Goal: Task Accomplishment & Management: Use online tool/utility

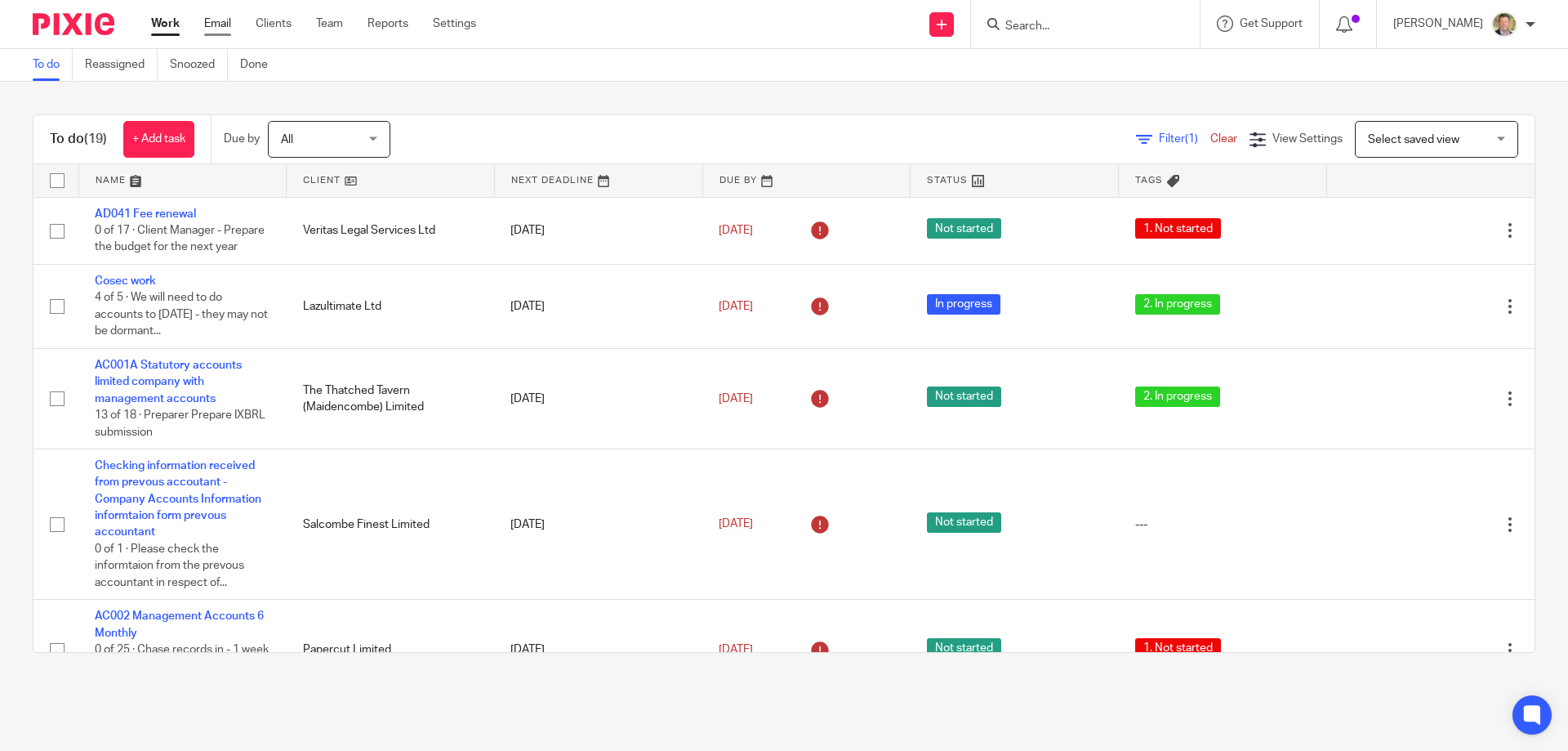
click at [212, 20] on link "Email" at bounding box center [217, 24] width 26 height 17
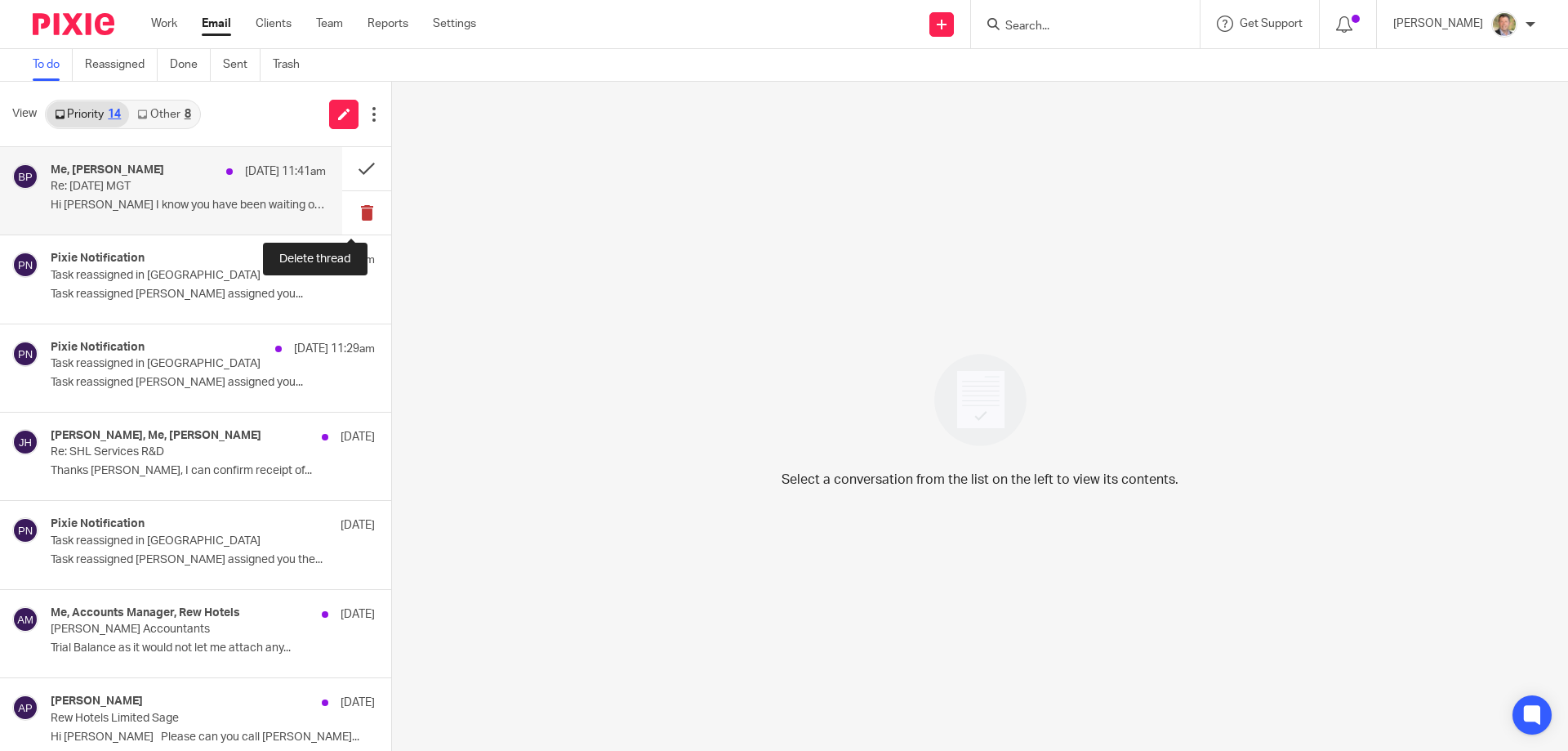
click at [348, 211] on button at bounding box center [367, 213] width 49 height 43
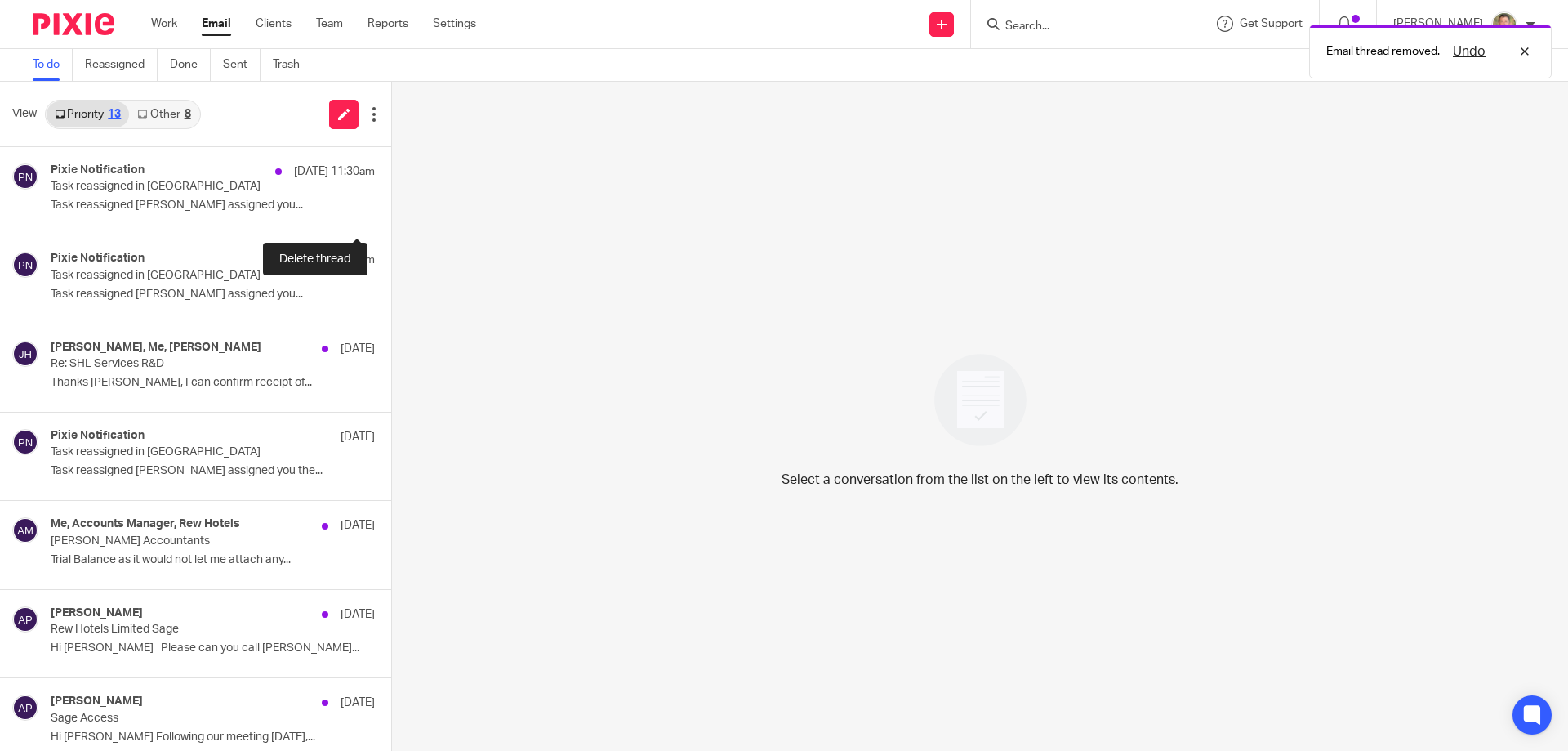
click at [392, 211] on button at bounding box center [397, 213] width 13 height 43
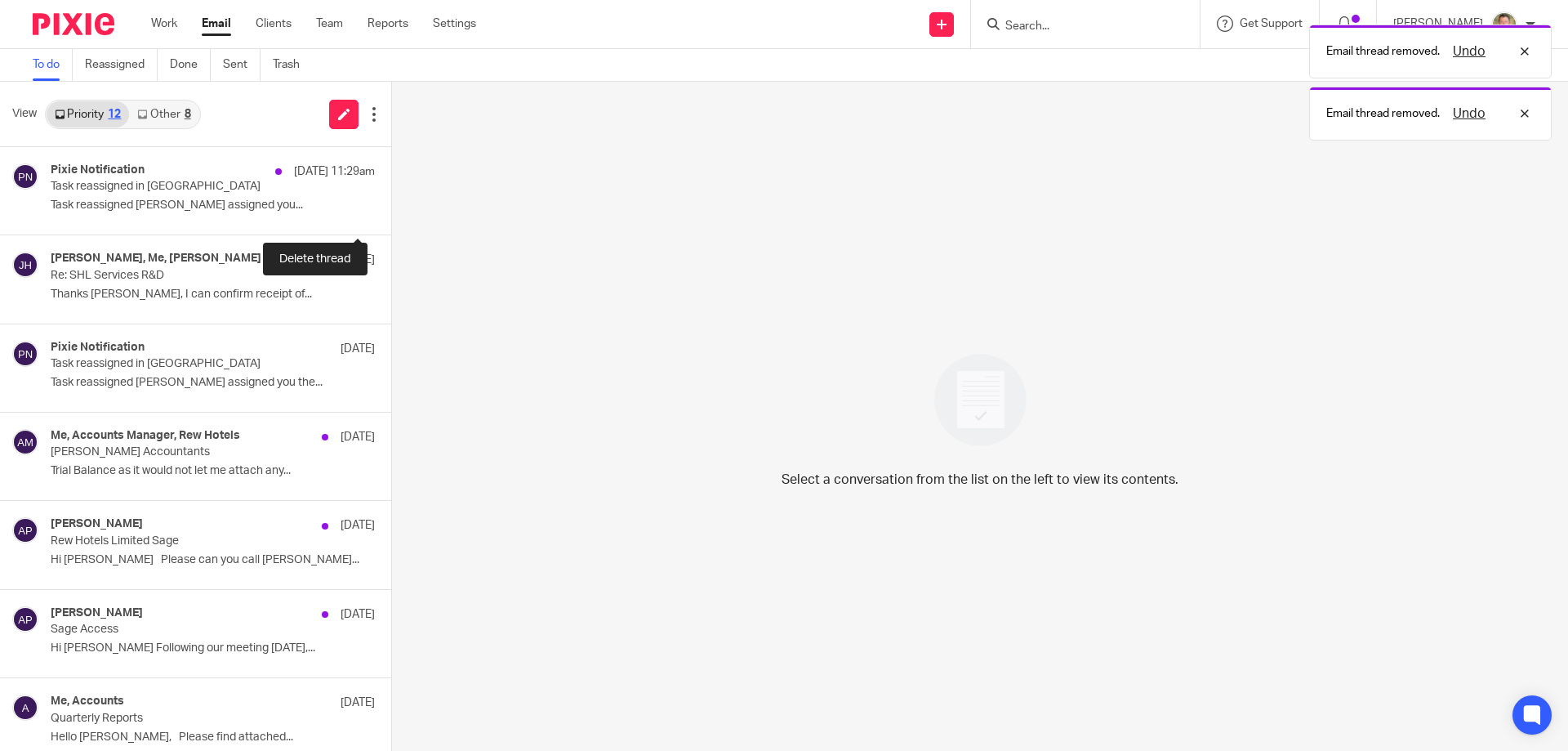
click at [392, 211] on button at bounding box center [397, 213] width 13 height 43
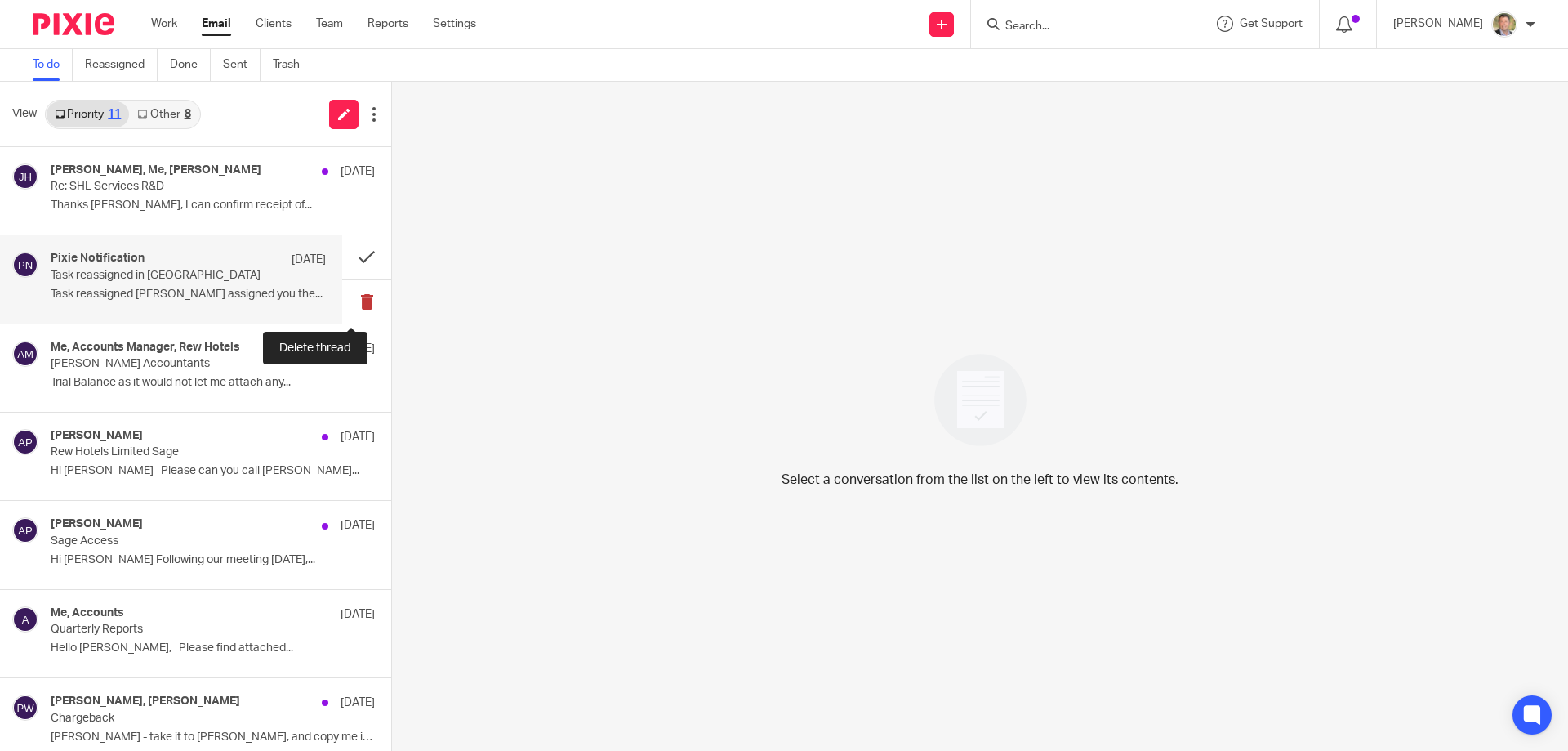
click at [352, 301] on button at bounding box center [367, 302] width 49 height 43
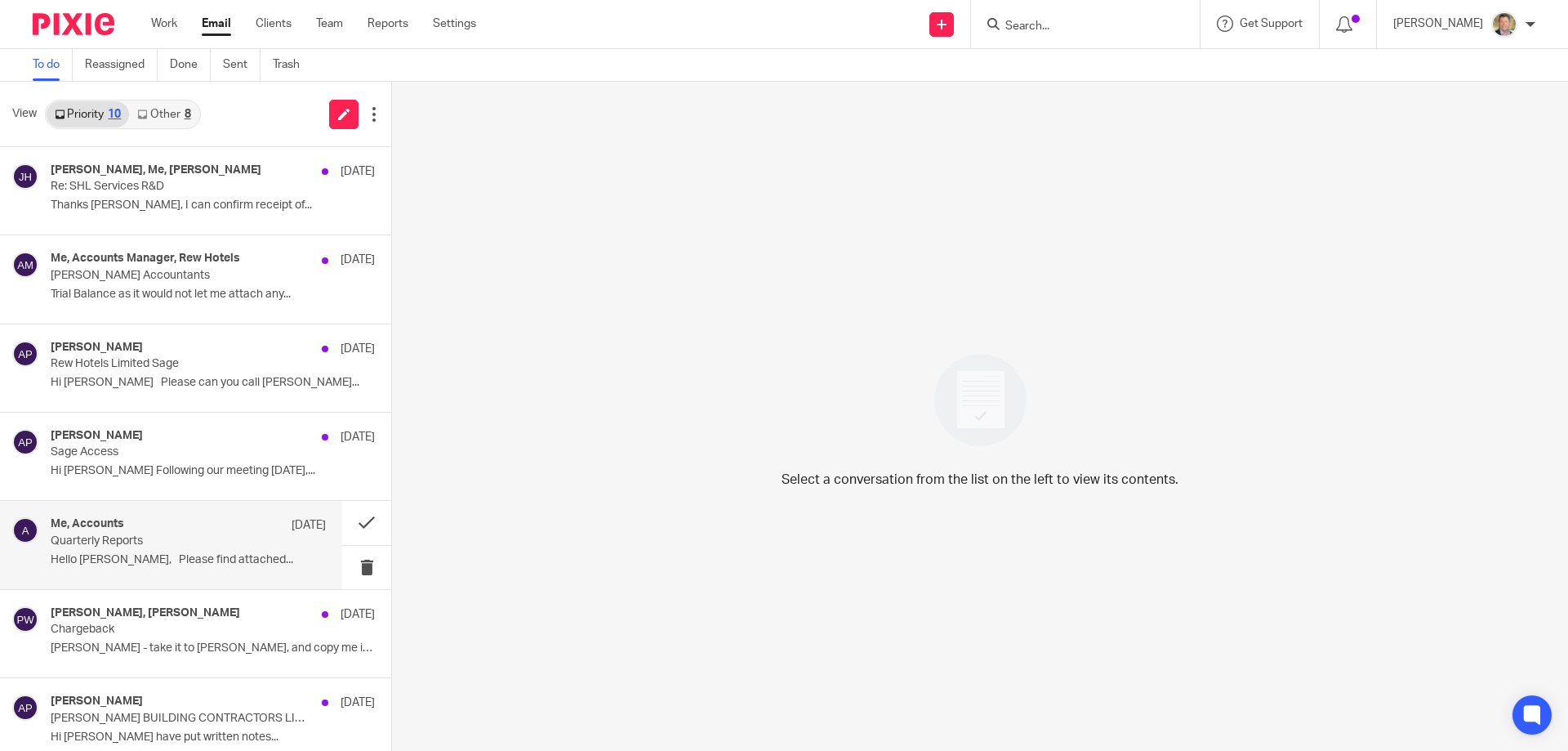
scroll to position [81, 0]
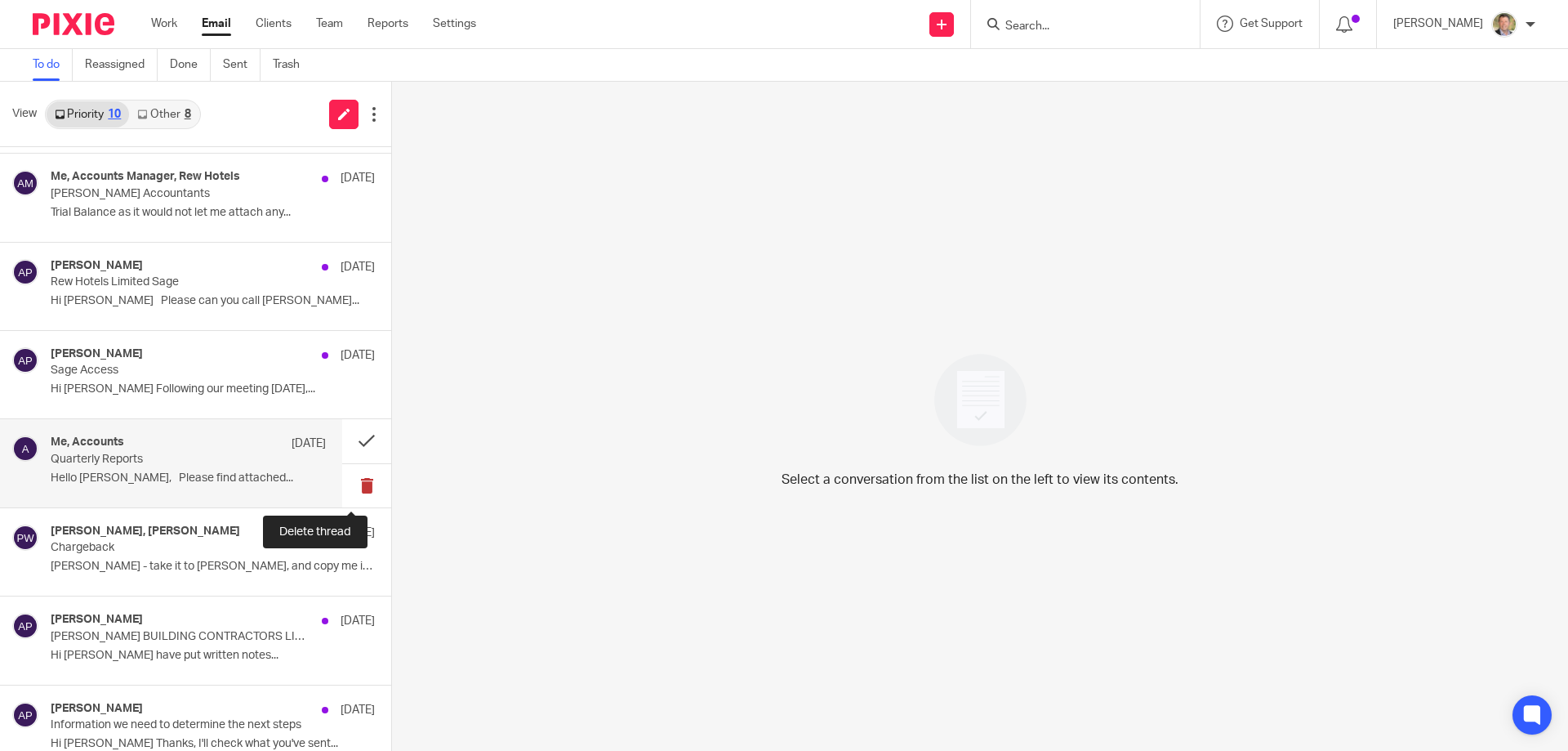
click at [353, 480] on button at bounding box center [367, 486] width 49 height 43
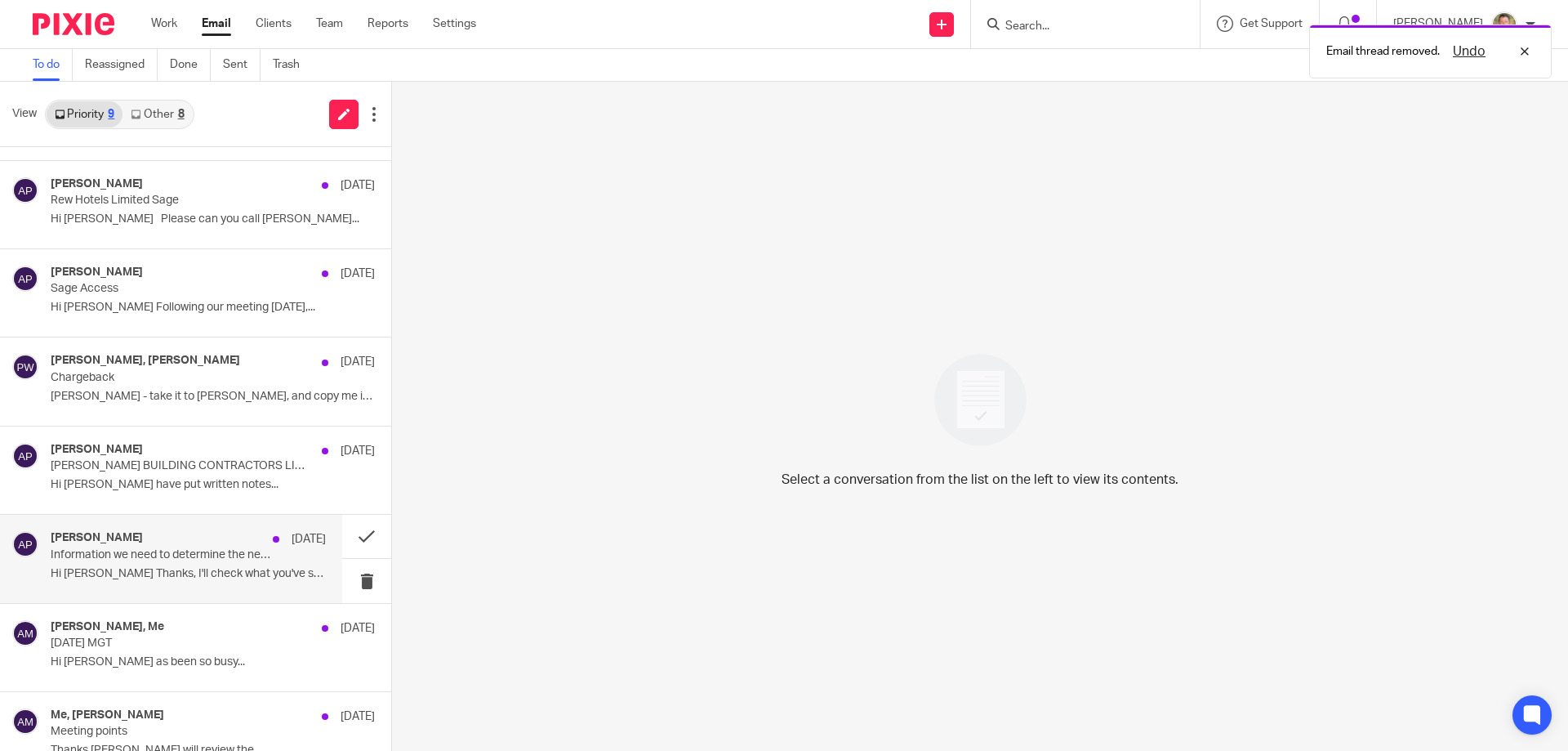
scroll to position [192, 0]
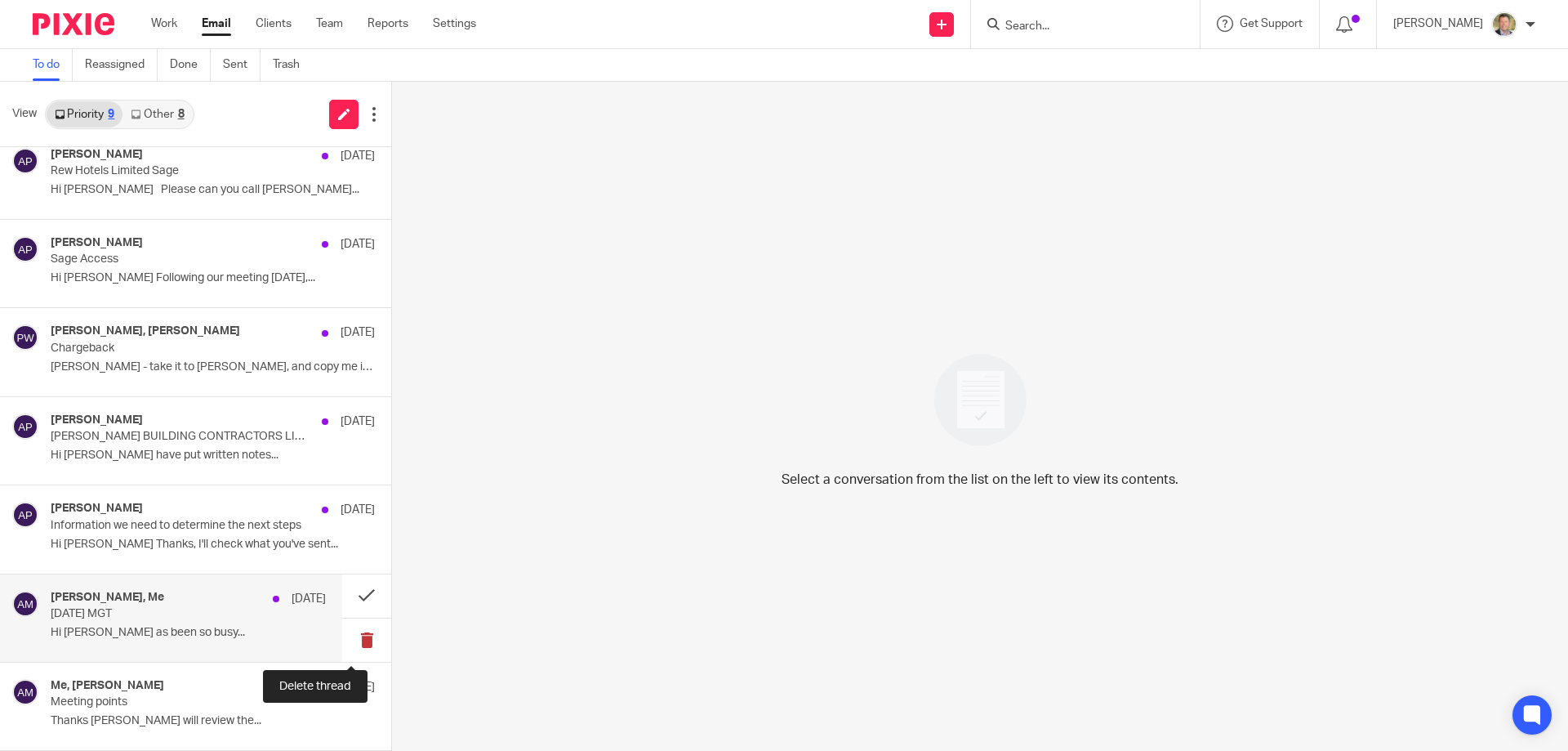
click at [356, 635] on button at bounding box center [367, 640] width 49 height 43
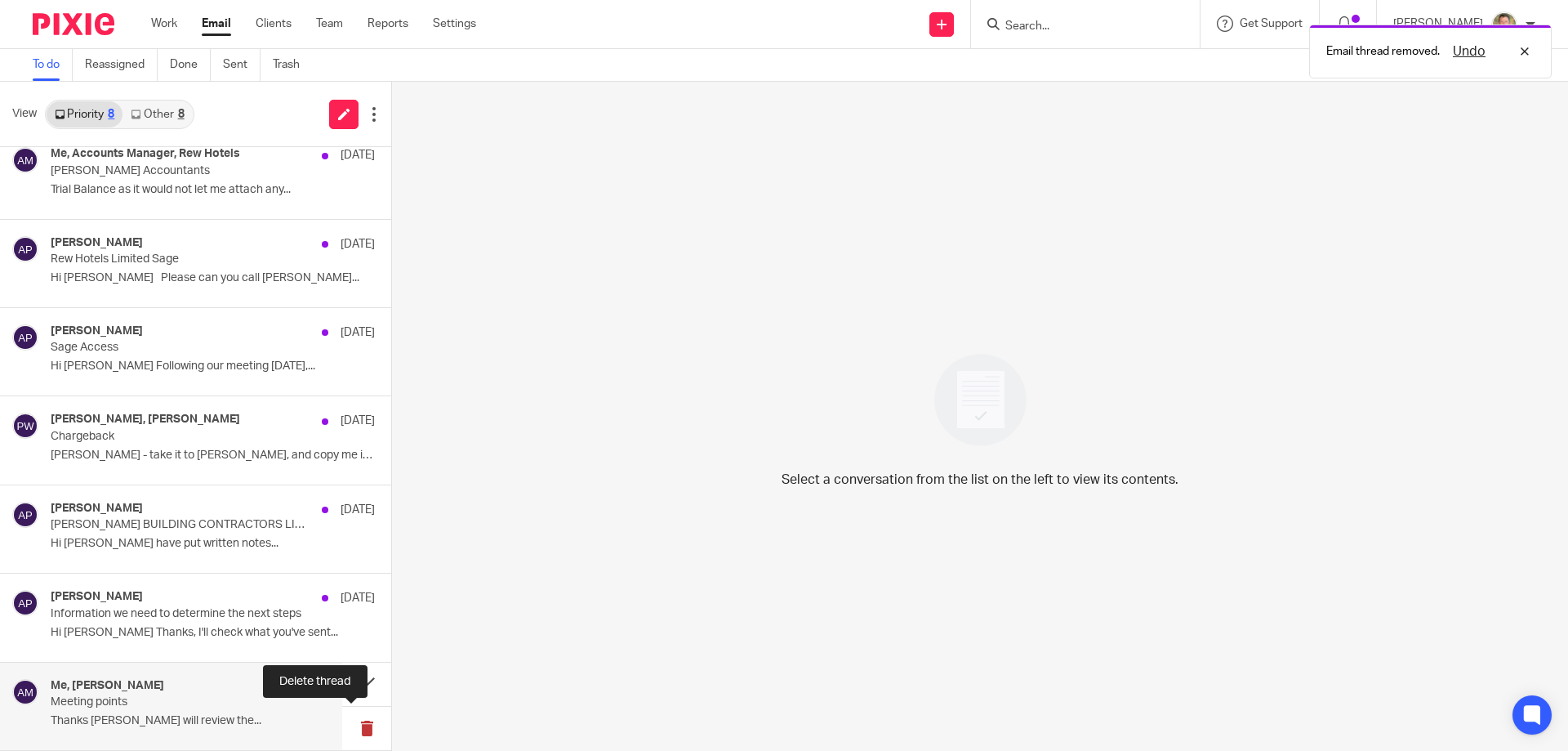
click at [361, 723] on button at bounding box center [367, 728] width 49 height 43
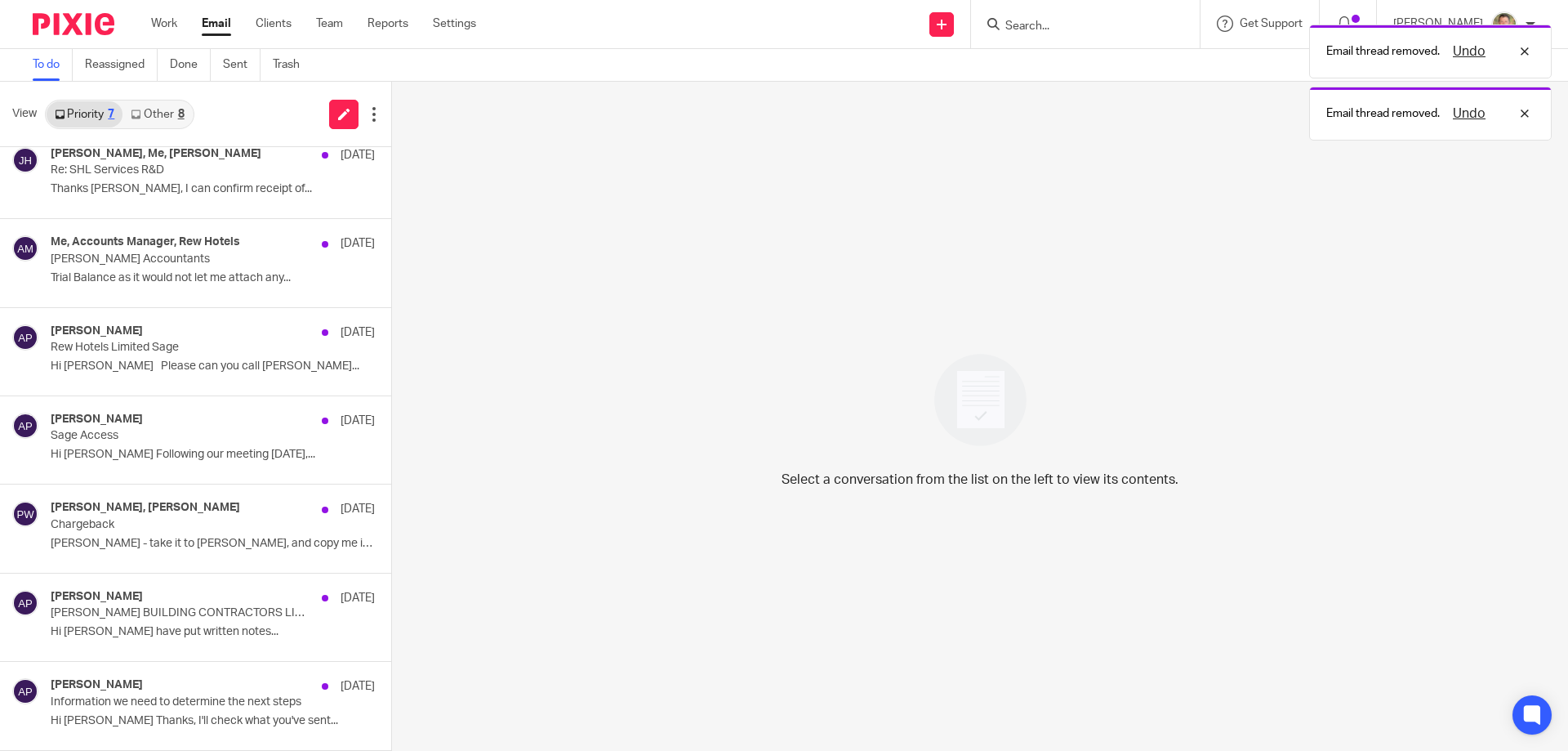
click at [165, 117] on link "Other 8" at bounding box center [157, 114] width 70 height 27
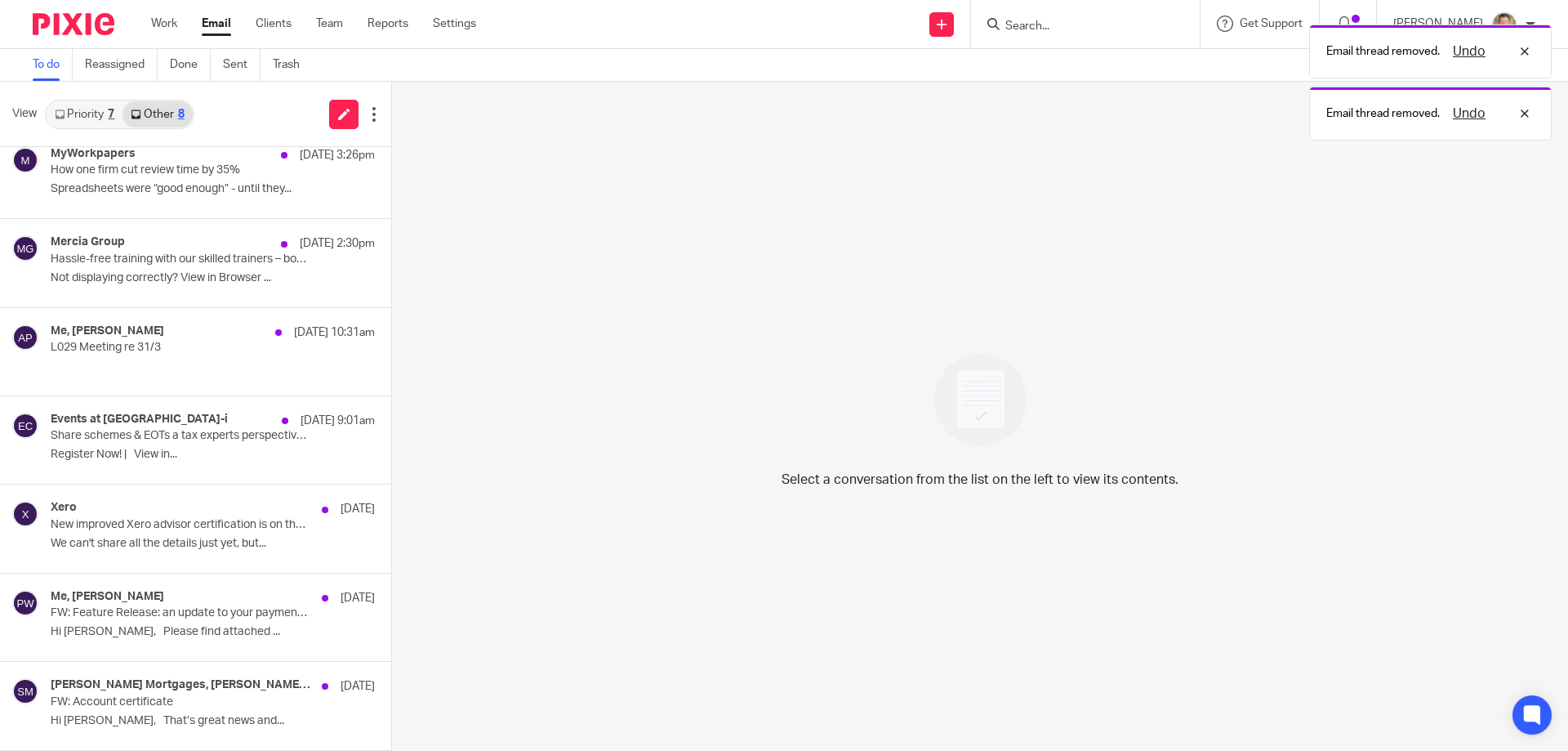
scroll to position [0, 0]
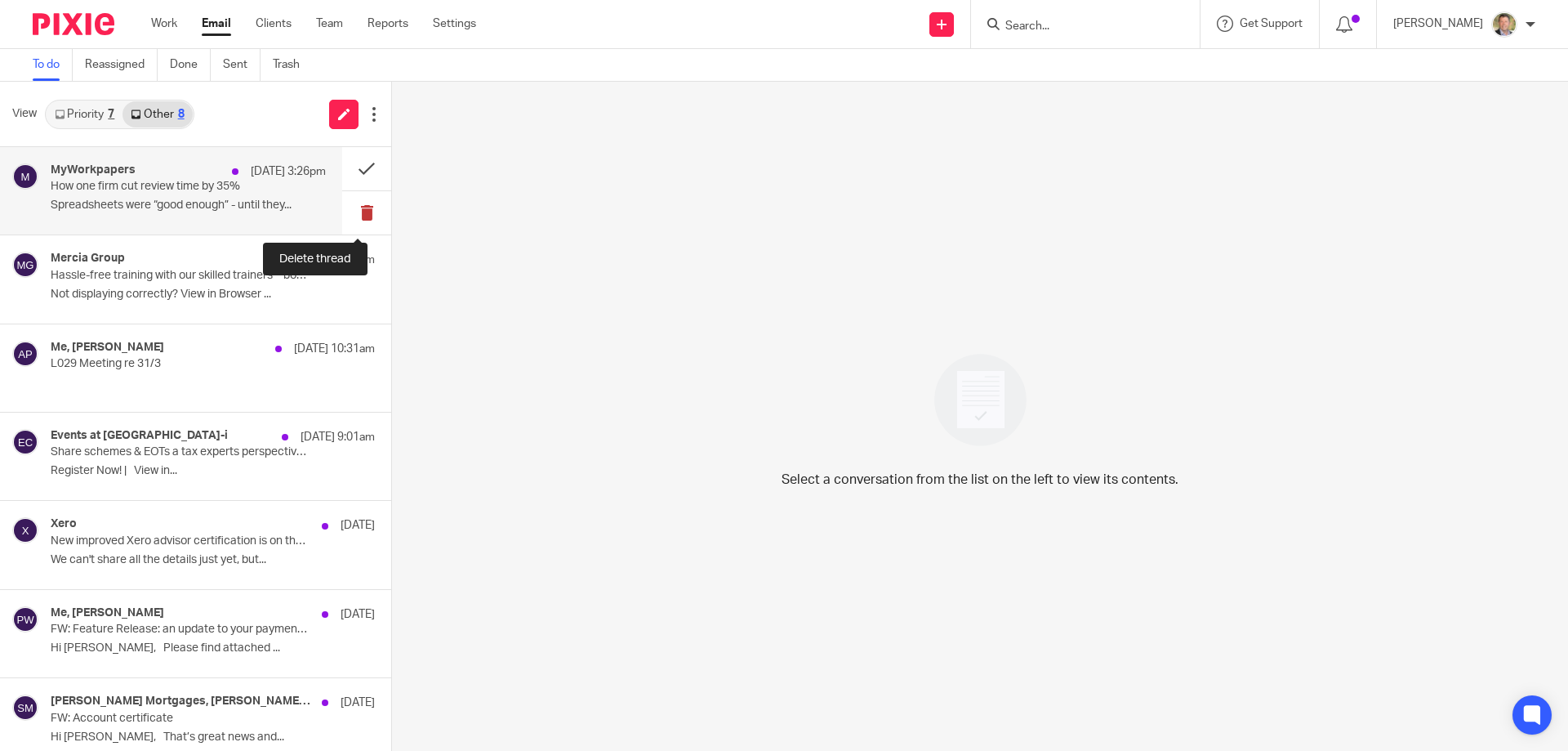
click at [352, 212] on button at bounding box center [367, 213] width 49 height 43
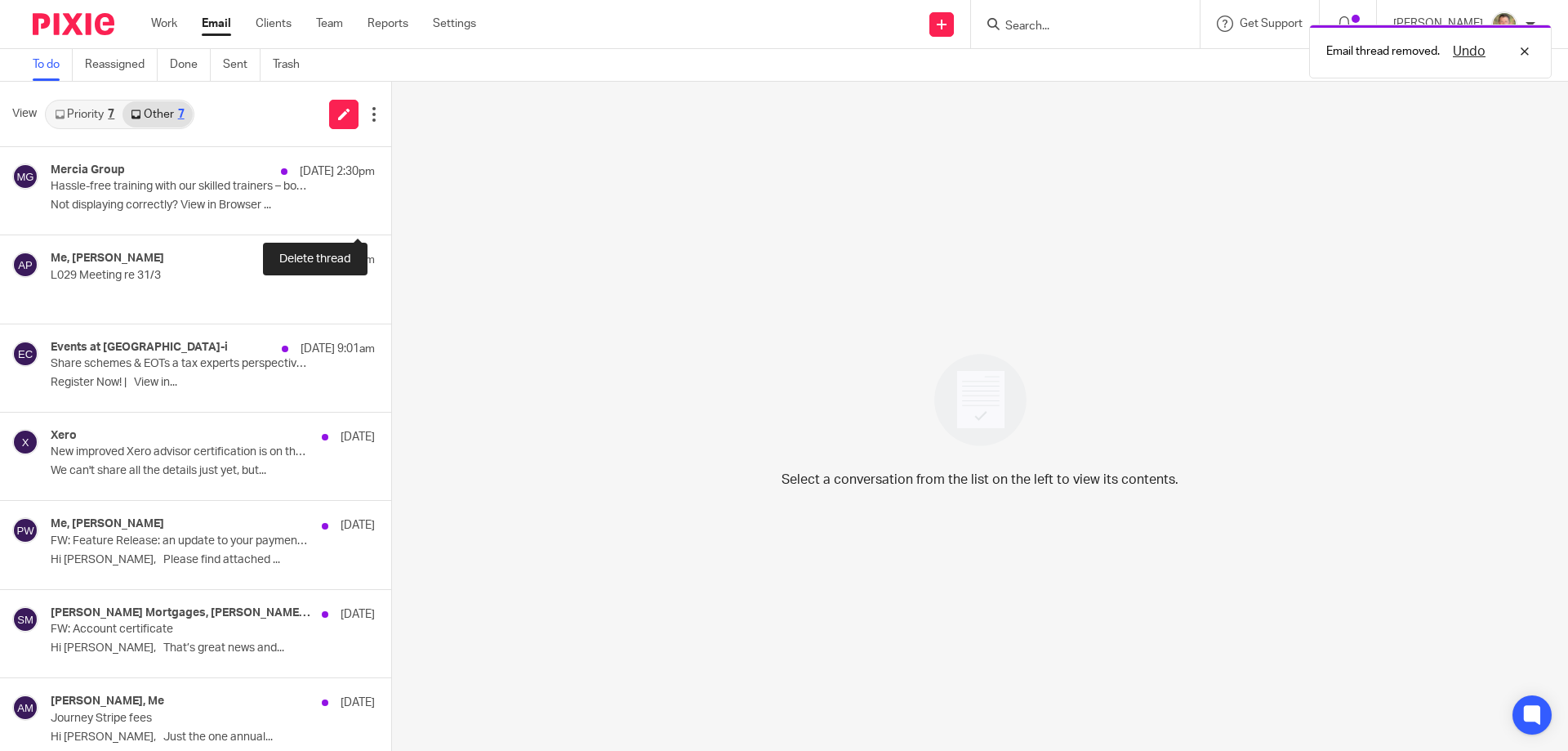
click at [392, 212] on button at bounding box center [397, 213] width 13 height 43
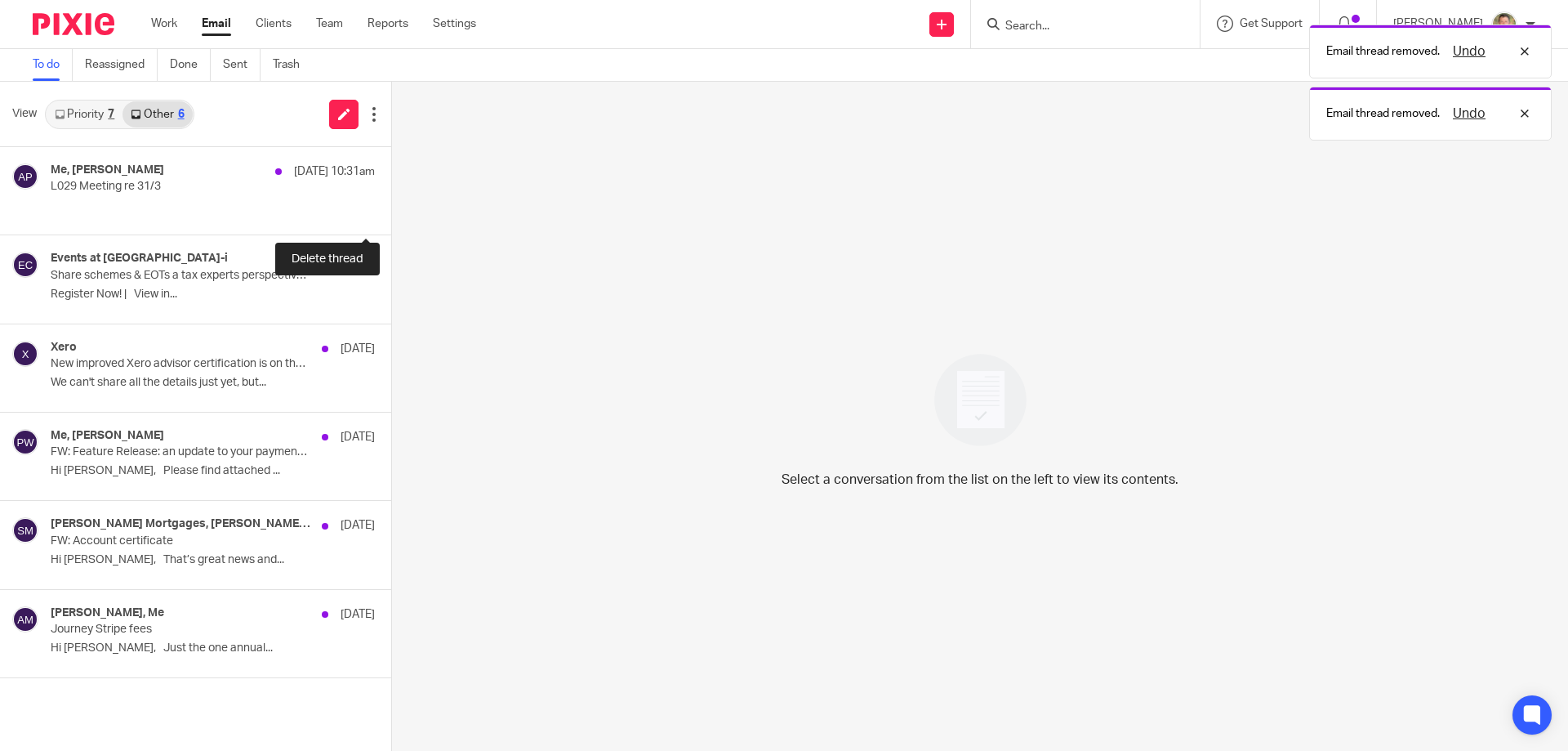
click at [392, 212] on button at bounding box center [397, 213] width 13 height 43
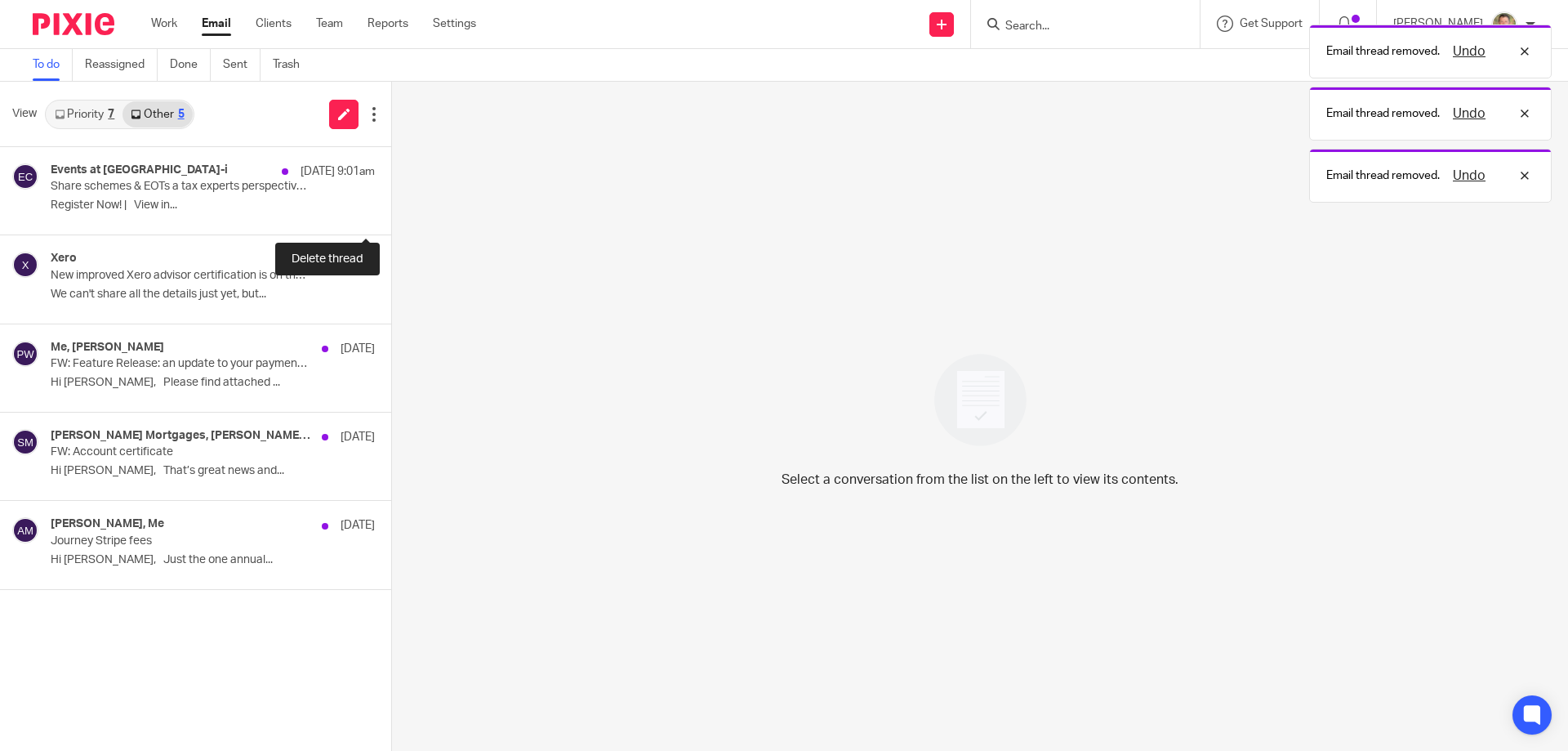
click at [392, 212] on button at bounding box center [397, 213] width 13 height 43
